Goal: Task Accomplishment & Management: Complete application form

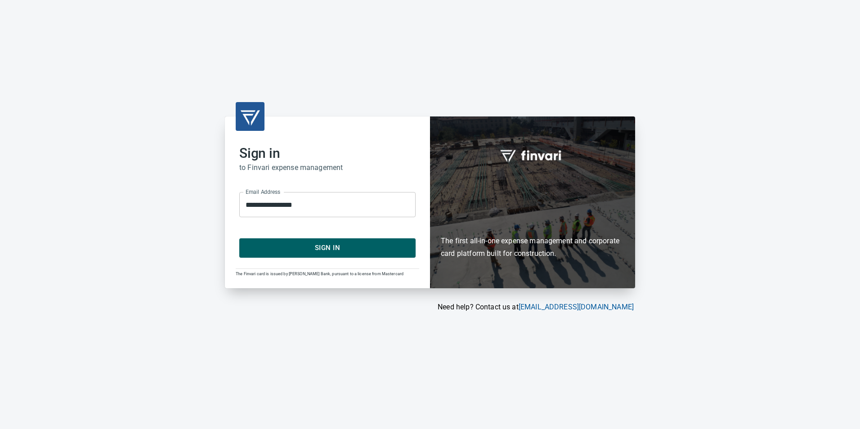
click at [309, 245] on span "Sign In" at bounding box center [327, 248] width 156 height 12
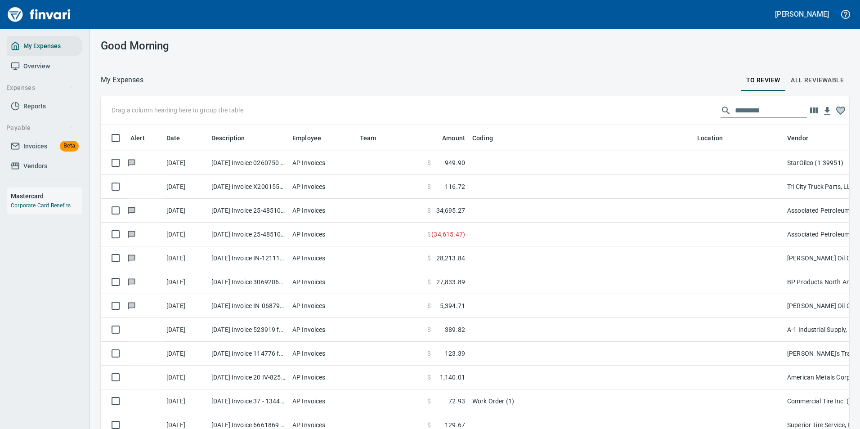
scroll to position [316, 728]
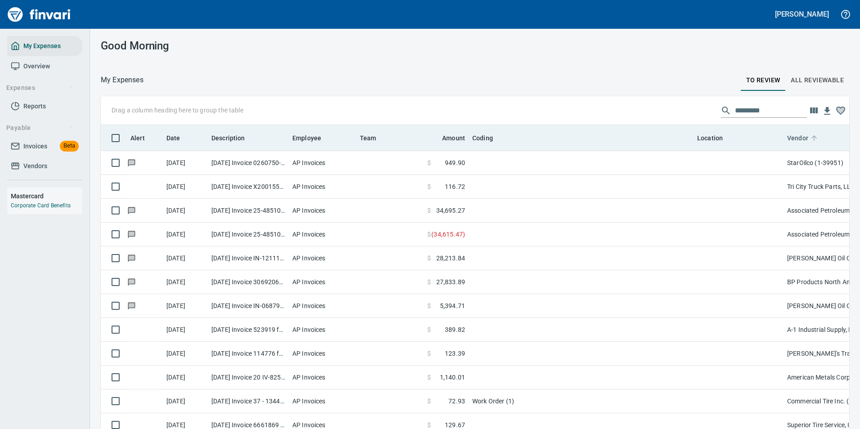
click at [814, 137] on icon at bounding box center [813, 137] width 5 height 5
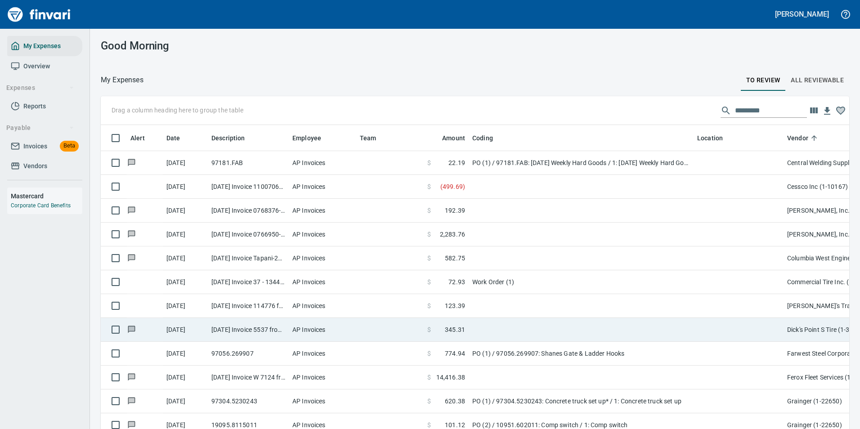
scroll to position [450, 0]
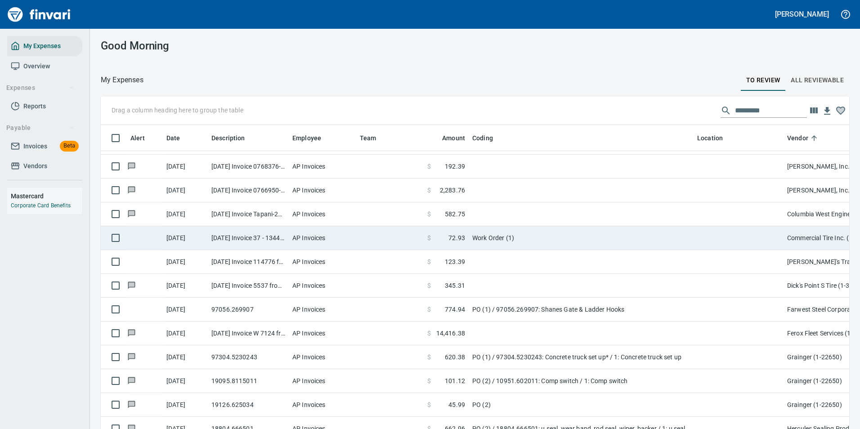
click at [508, 239] on td "Work Order (1)" at bounding box center [580, 238] width 225 height 24
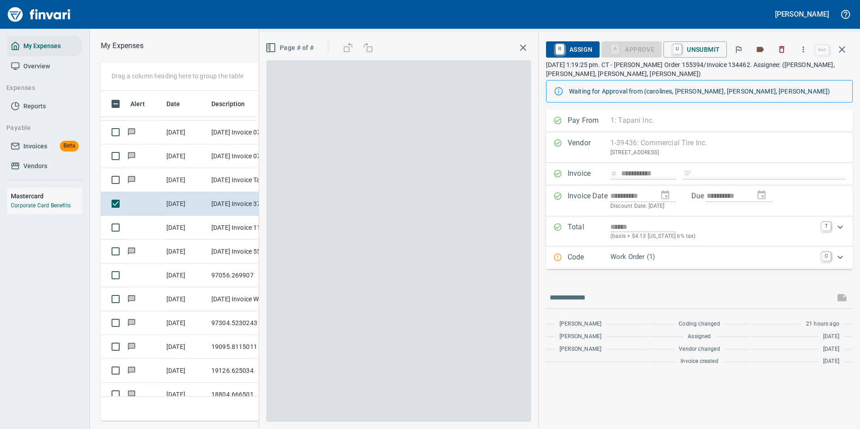
scroll to position [316, 510]
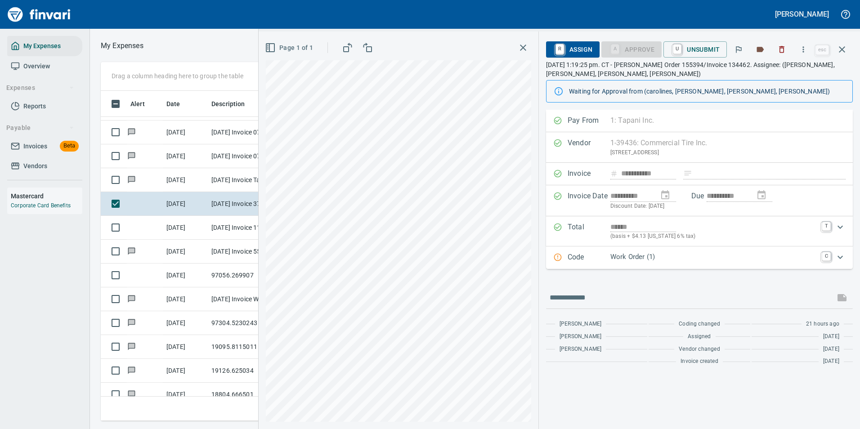
click at [649, 262] on p "Work Order (1)" at bounding box center [713, 257] width 206 height 10
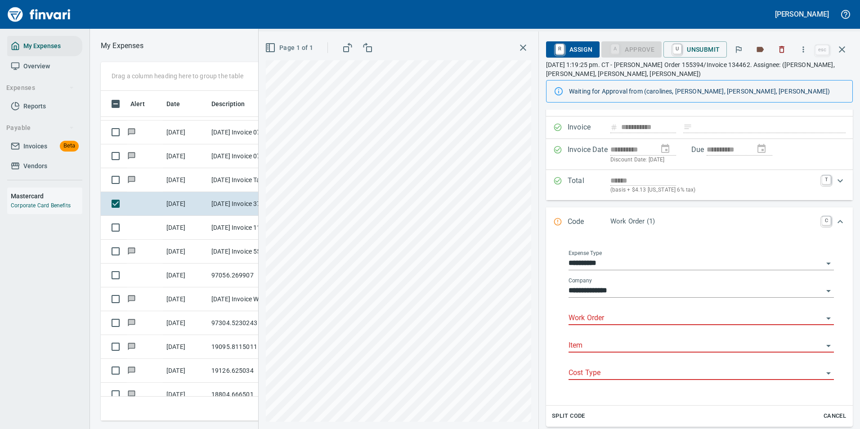
scroll to position [90, 0]
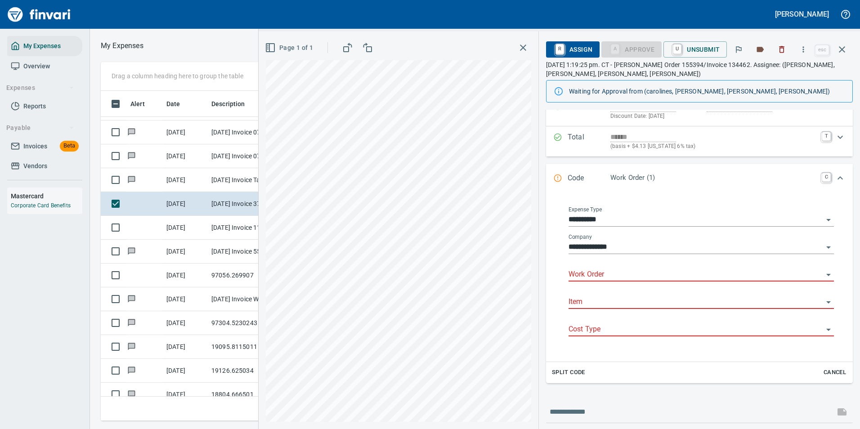
click at [599, 280] on input "Work Order" at bounding box center [695, 274] width 254 height 13
click at [598, 275] on input "Work Order" at bounding box center [695, 274] width 254 height 13
type input "*"
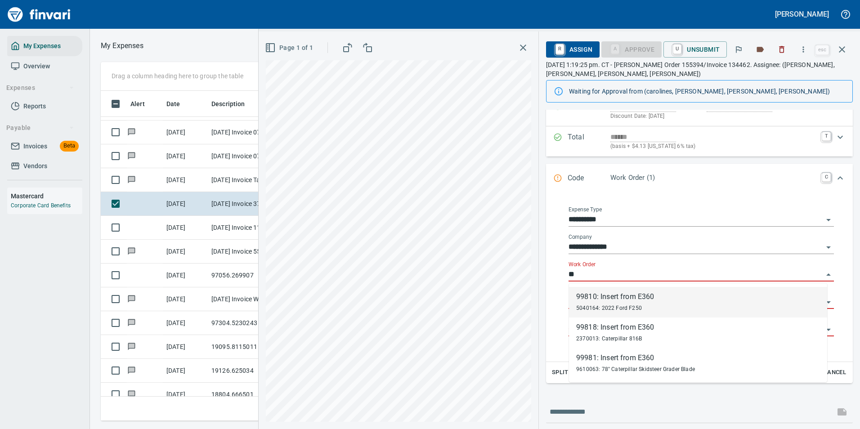
type input "*"
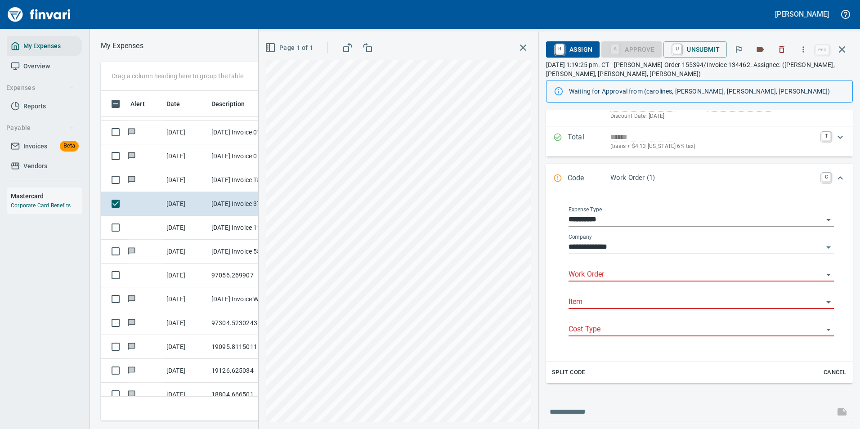
click at [558, 235] on div "**********" at bounding box center [701, 275] width 289 height 158
click at [837, 179] on icon "Expand" at bounding box center [839, 177] width 5 height 3
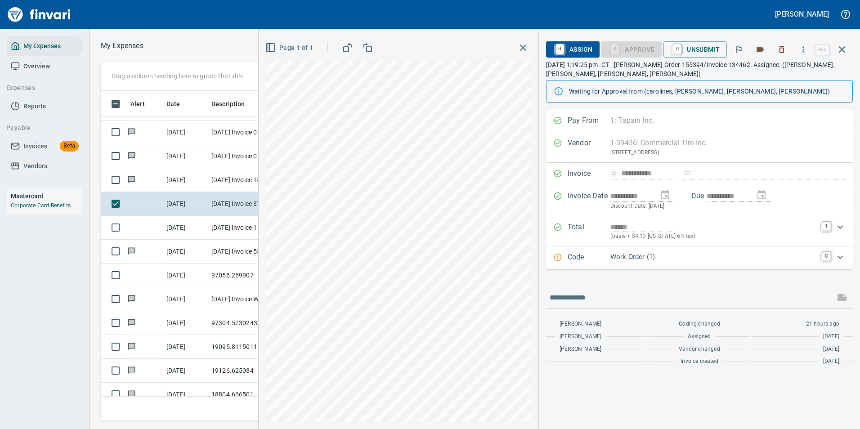
scroll to position [0, 0]
click at [842, 49] on icon "button" at bounding box center [841, 49] width 6 height 6
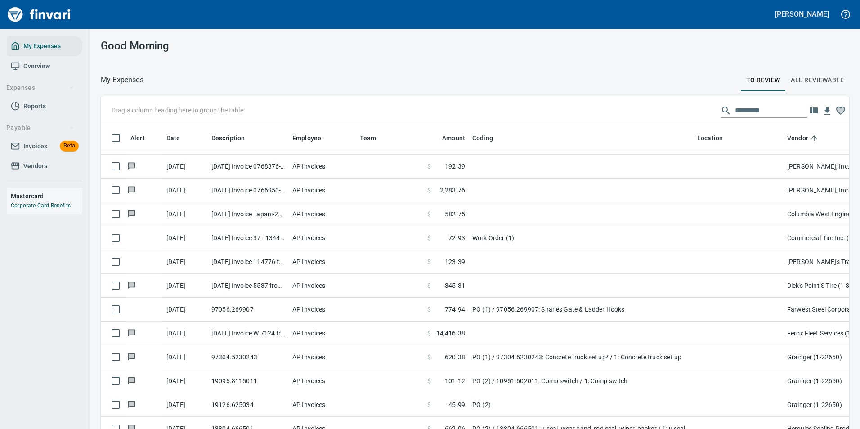
scroll to position [316, 726]
